Goal: Navigation & Orientation: Find specific page/section

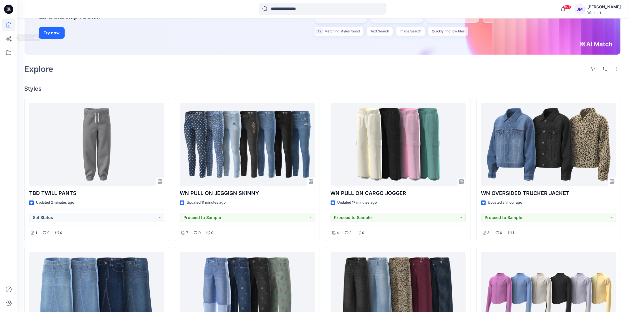
scroll to position [98, 0]
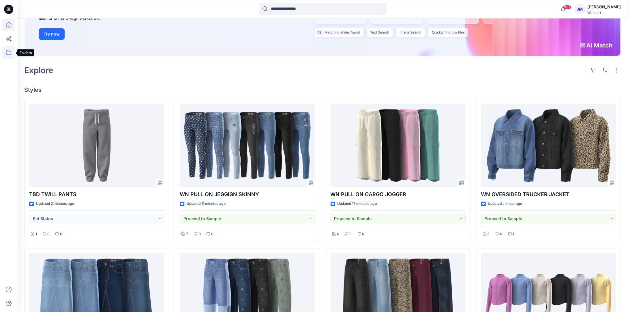
click at [6, 51] on icon at bounding box center [8, 52] width 13 height 13
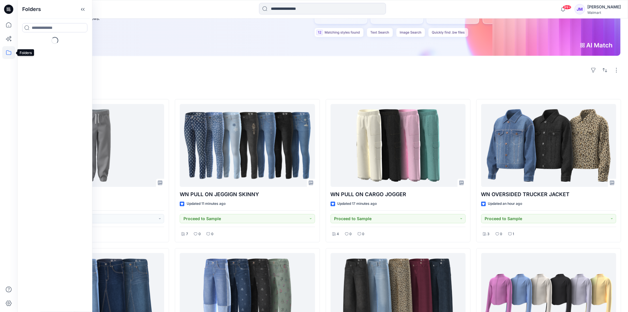
click at [6, 51] on icon at bounding box center [8, 52] width 13 height 13
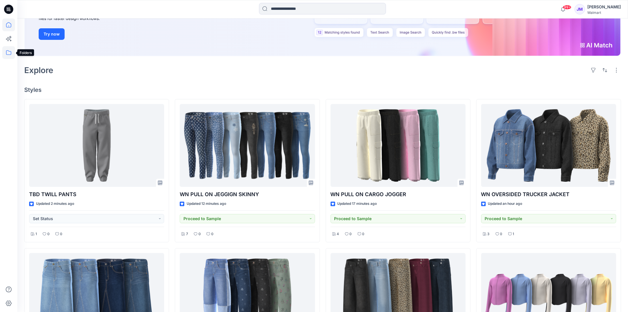
click at [7, 52] on icon at bounding box center [8, 52] width 13 height 13
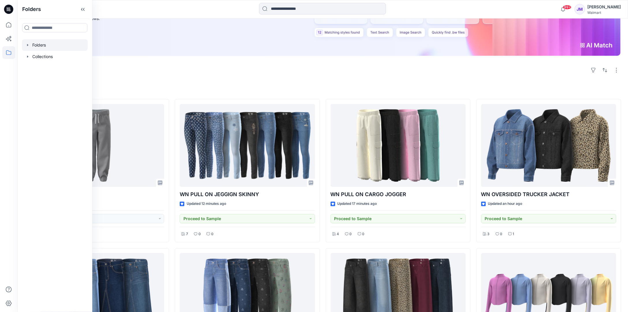
click at [39, 43] on div at bounding box center [55, 45] width 66 height 12
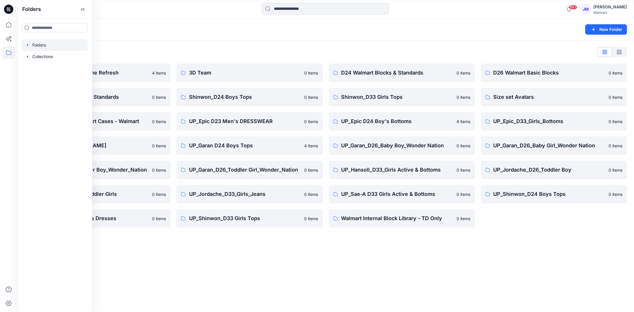
click at [273, 266] on div "Folders New Folder Folders List ****Kids 3D Stylezone Refresh 4 items D33 Walma…" at bounding box center [325, 164] width 616 height 293
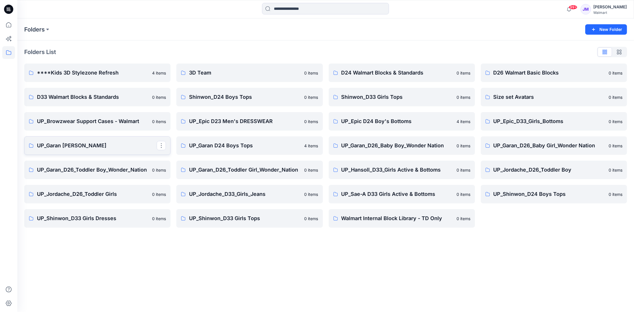
click at [50, 145] on p "UP_Garan [PERSON_NAME]" at bounding box center [97, 145] width 120 height 8
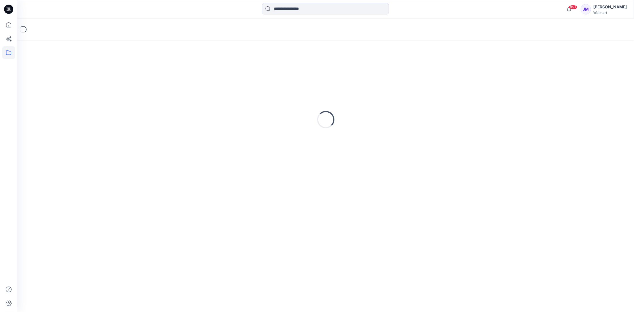
click at [50, 145] on div "Loading..." at bounding box center [325, 119] width 603 height 144
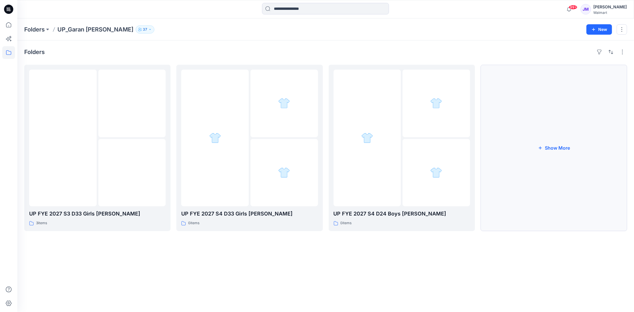
click at [555, 147] on button "Show More" at bounding box center [554, 148] width 146 height 166
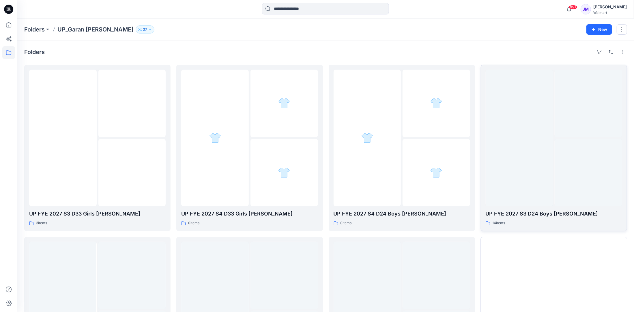
click at [555, 147] on div at bounding box center [587, 172] width 67 height 67
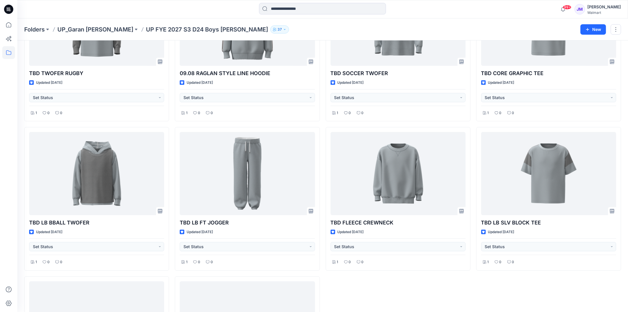
scroll to position [237, 0]
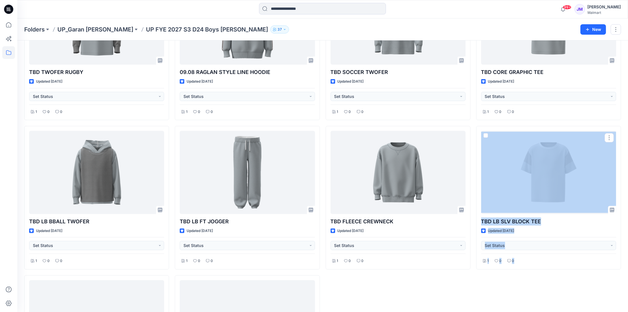
drag, startPoint x: 597, startPoint y: 309, endPoint x: 632, endPoint y: 99, distance: 212.9
click at [628, 101] on html "99+ Notifications Gayan Mahawithanalage has updated WMG-4010-2026 Cargo Skirt w…" at bounding box center [314, 94] width 628 height 662
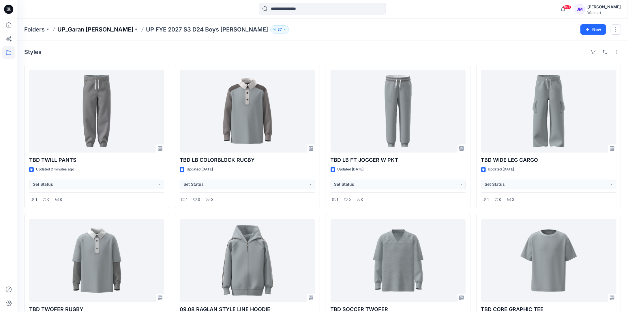
click at [86, 29] on p "UP_Garan [PERSON_NAME]" at bounding box center [95, 29] width 76 height 8
click at [146, 29] on p "UP FYE 2027 S3 D24 Boys [PERSON_NAME]" at bounding box center [207, 29] width 122 height 8
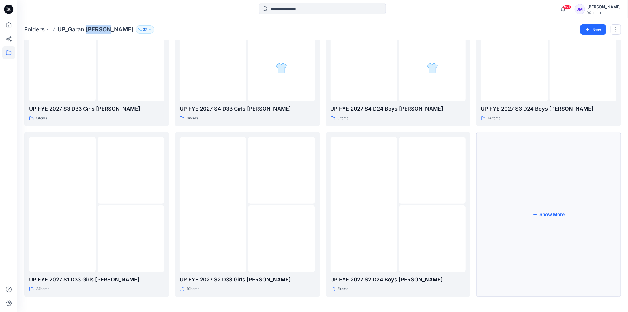
scroll to position [104, 0]
click at [131, 237] on img at bounding box center [131, 237] width 0 height 0
click at [136, 245] on div "Folders UP FYE 2027 S3 D33 Girls [PERSON_NAME] 3 items UP FYE 2027 S1 D33 Girls…" at bounding box center [322, 124] width 611 height 376
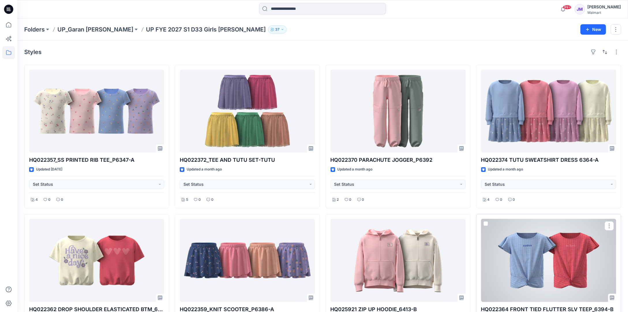
scroll to position [13, 0]
